Goal: Task Accomplishment & Management: Use online tool/utility

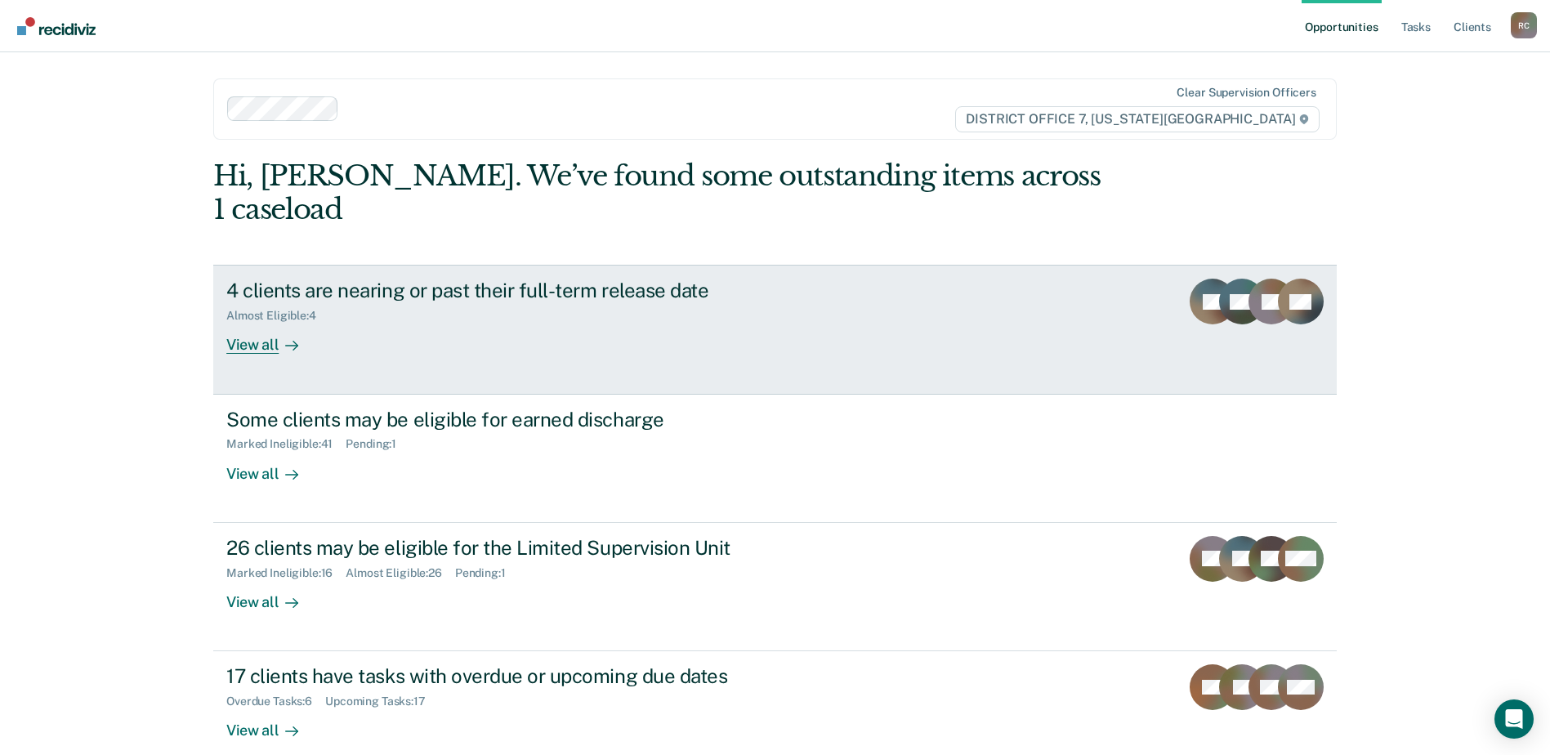
click at [815, 315] on div "4 clients are nearing or past their full-term release date Almost Eligible : 4 …" at bounding box center [532, 316] width 613 height 75
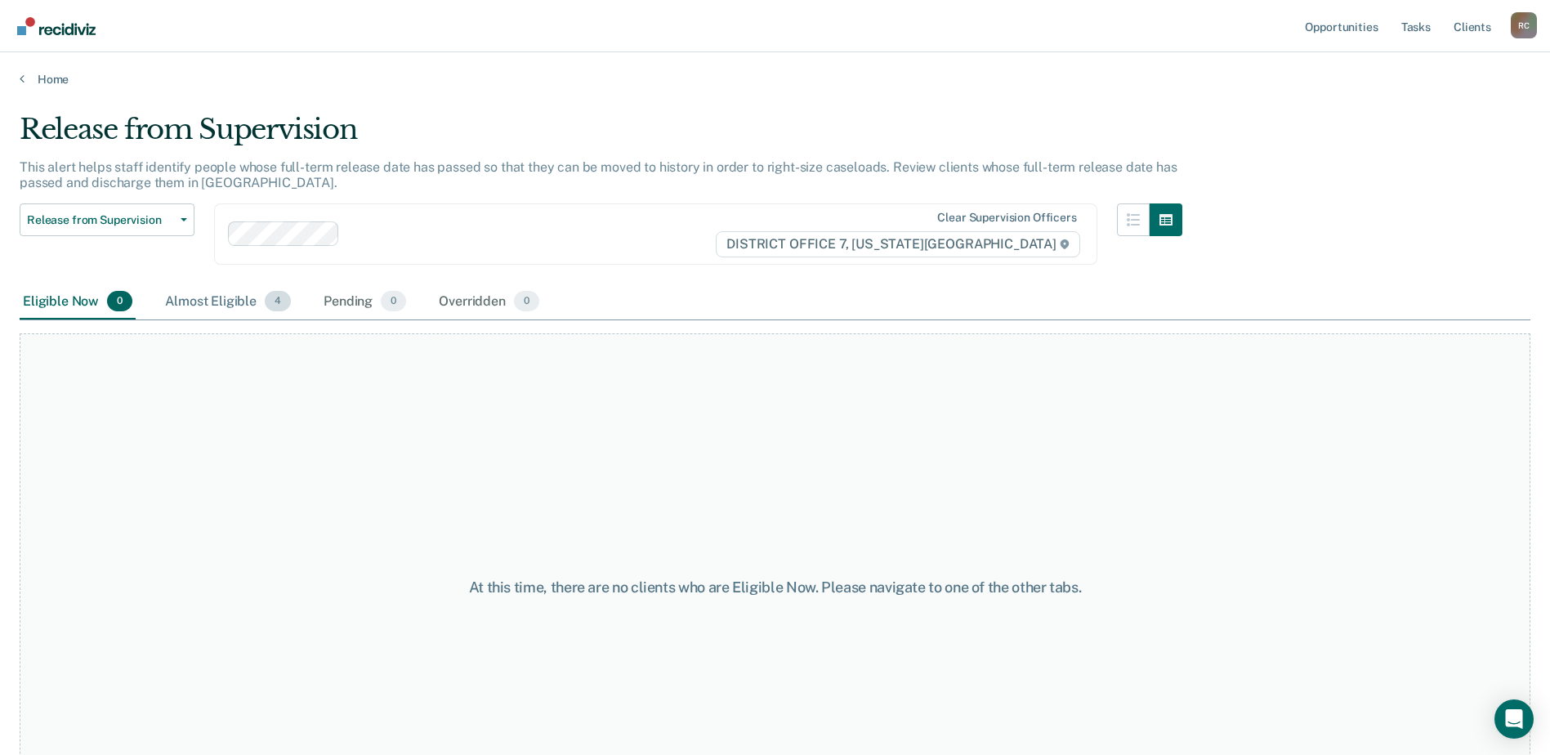
click at [231, 295] on div "Almost Eligible 4" at bounding box center [228, 302] width 132 height 36
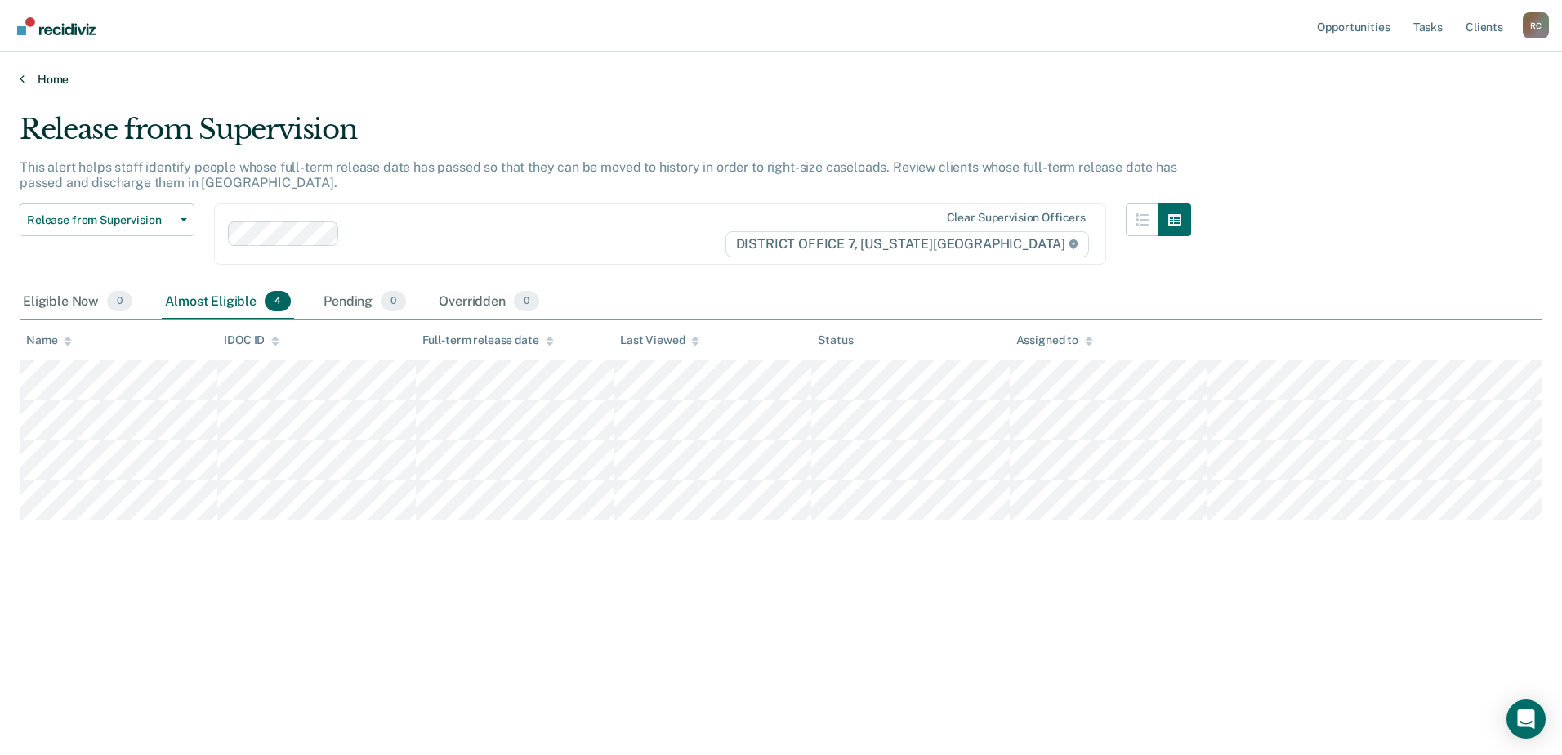
click at [47, 82] on link "Home" at bounding box center [781, 79] width 1523 height 15
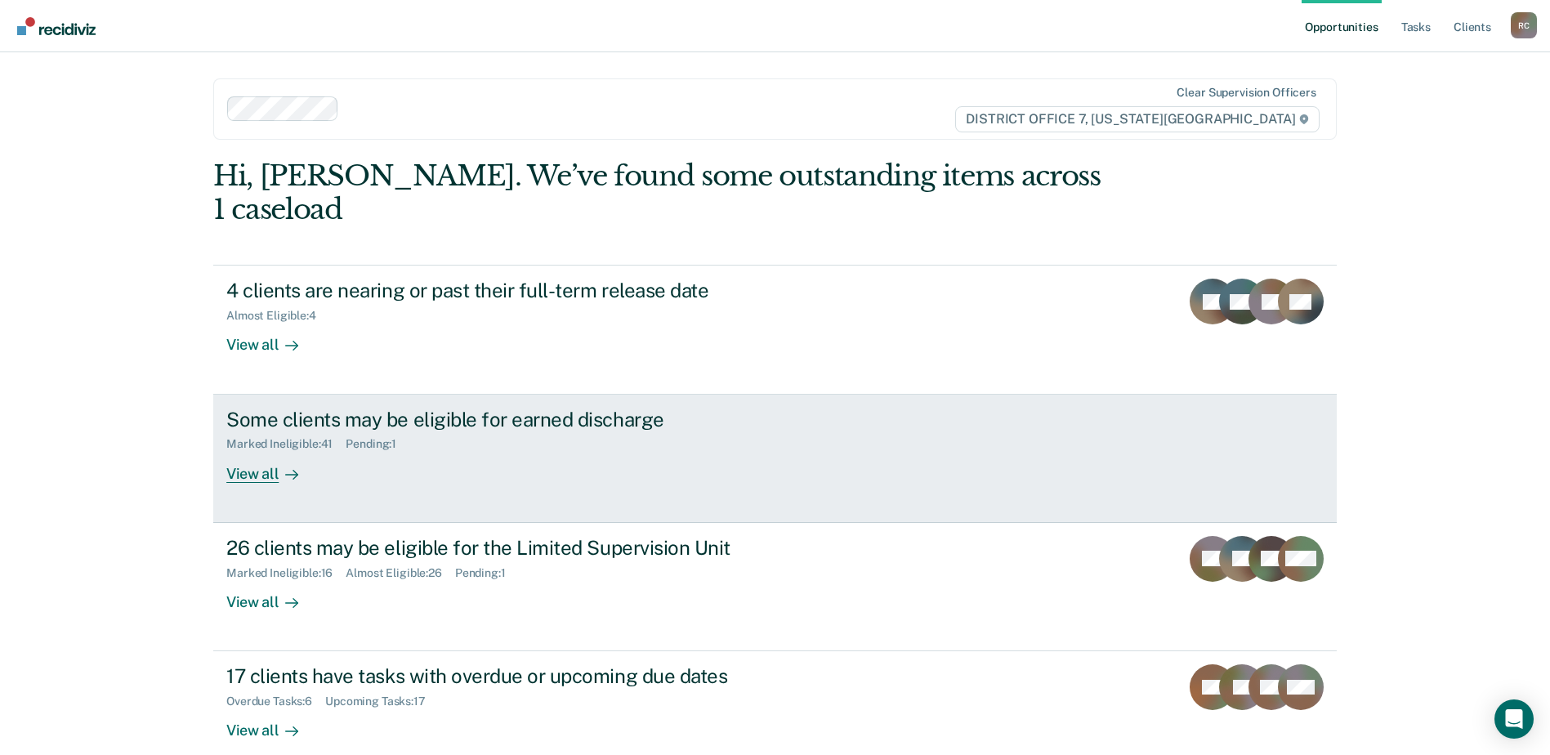
click at [519, 453] on link "Some clients may be eligible for earned discharge Marked Ineligible : 41 Pendin…" at bounding box center [774, 459] width 1123 height 128
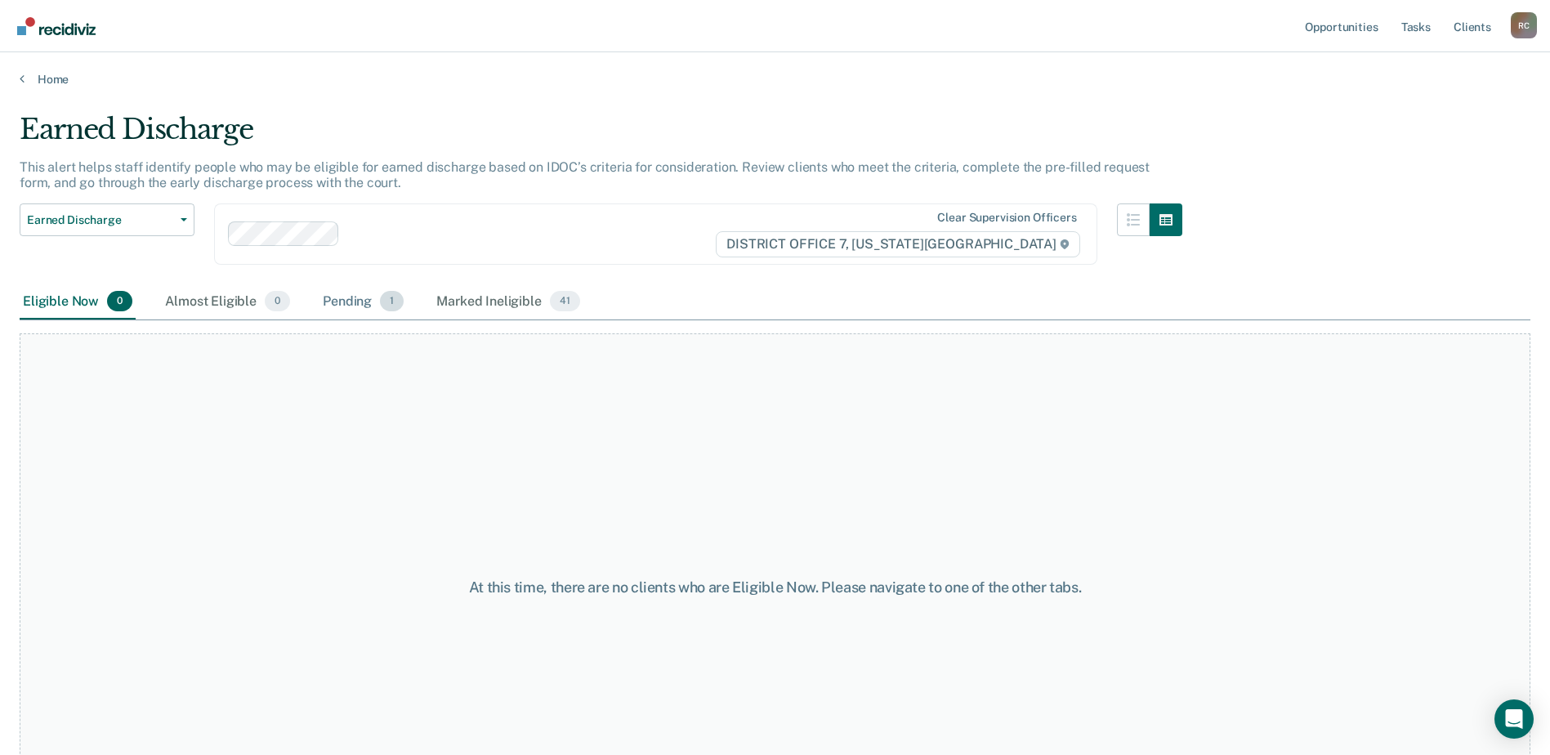
click at [331, 297] on div "Pending 1" at bounding box center [362, 302] width 87 height 36
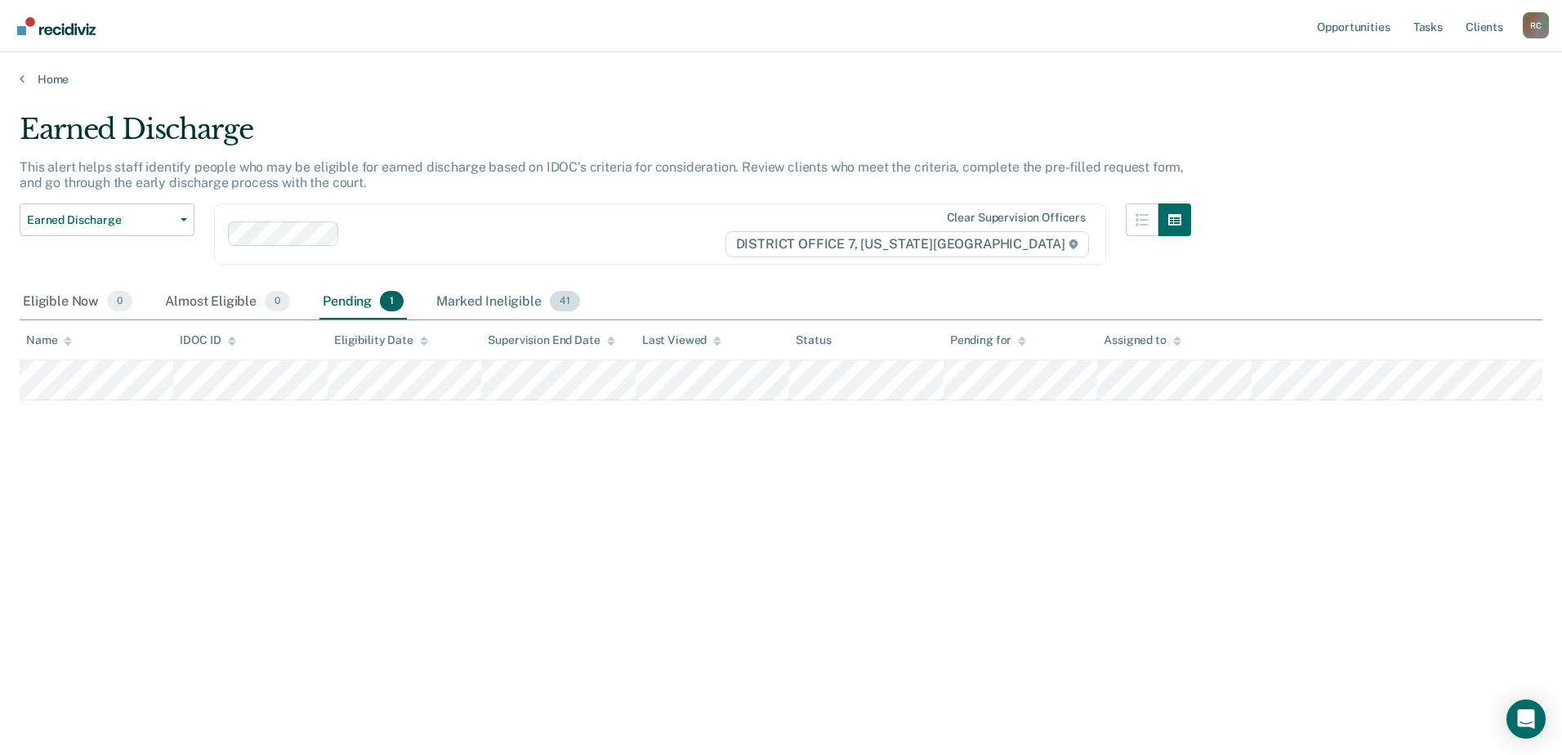
click at [548, 293] on div "Marked Ineligible 41" at bounding box center [507, 302] width 149 height 36
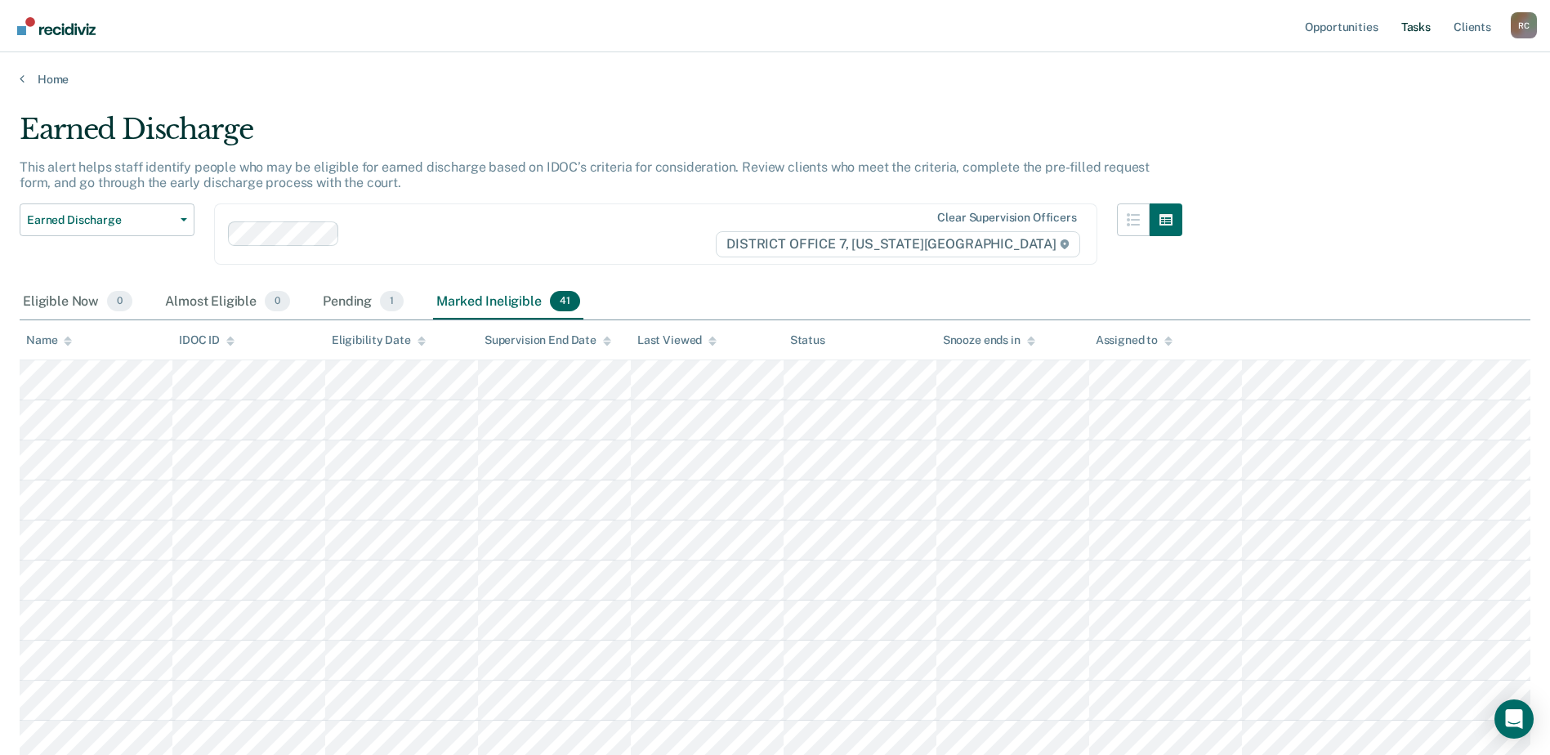
click at [1422, 29] on link "Tasks" at bounding box center [1416, 26] width 36 height 52
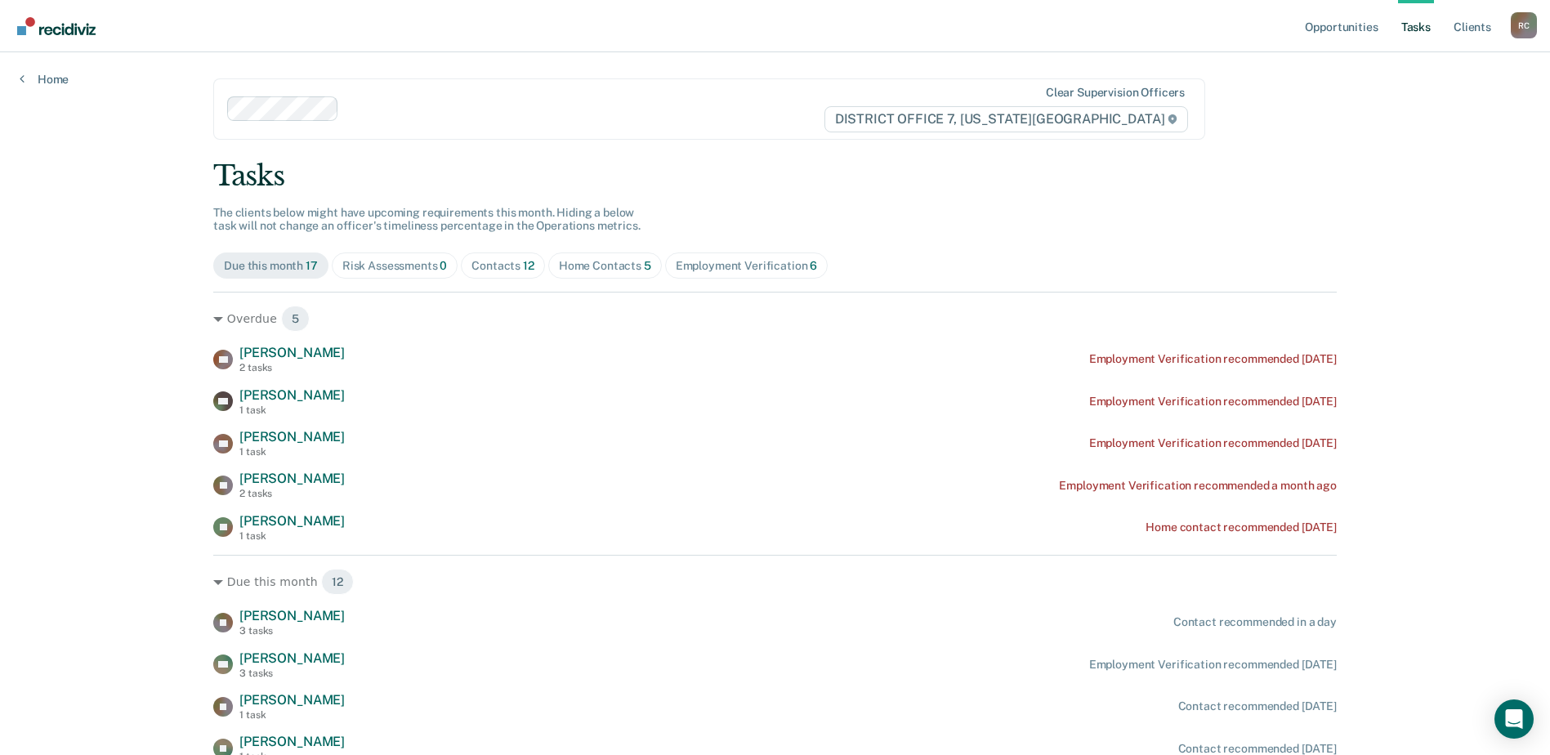
click at [495, 263] on div "Contacts 12" at bounding box center [502, 266] width 63 height 14
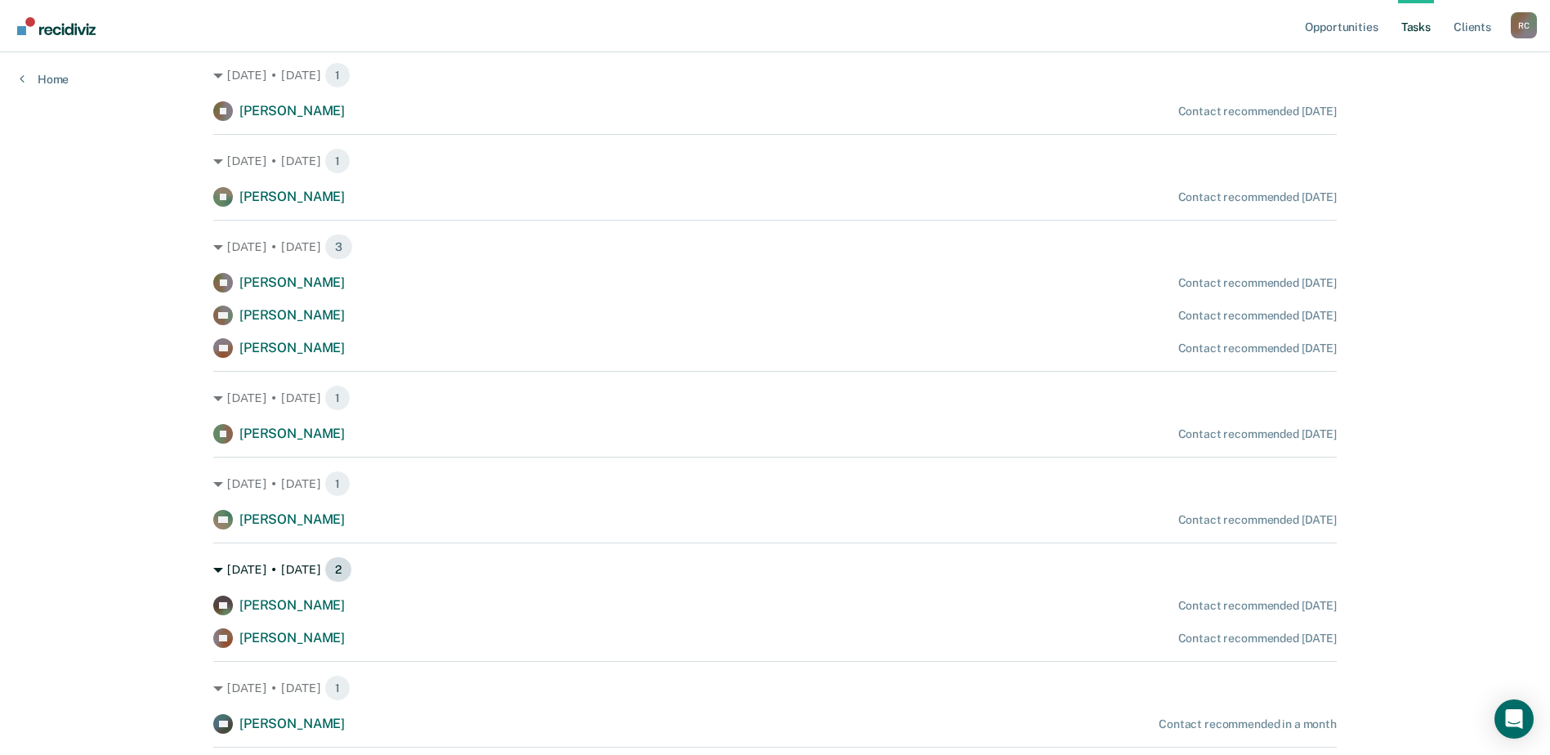
scroll to position [459, 0]
